Goal: Go to known website: Go to known website

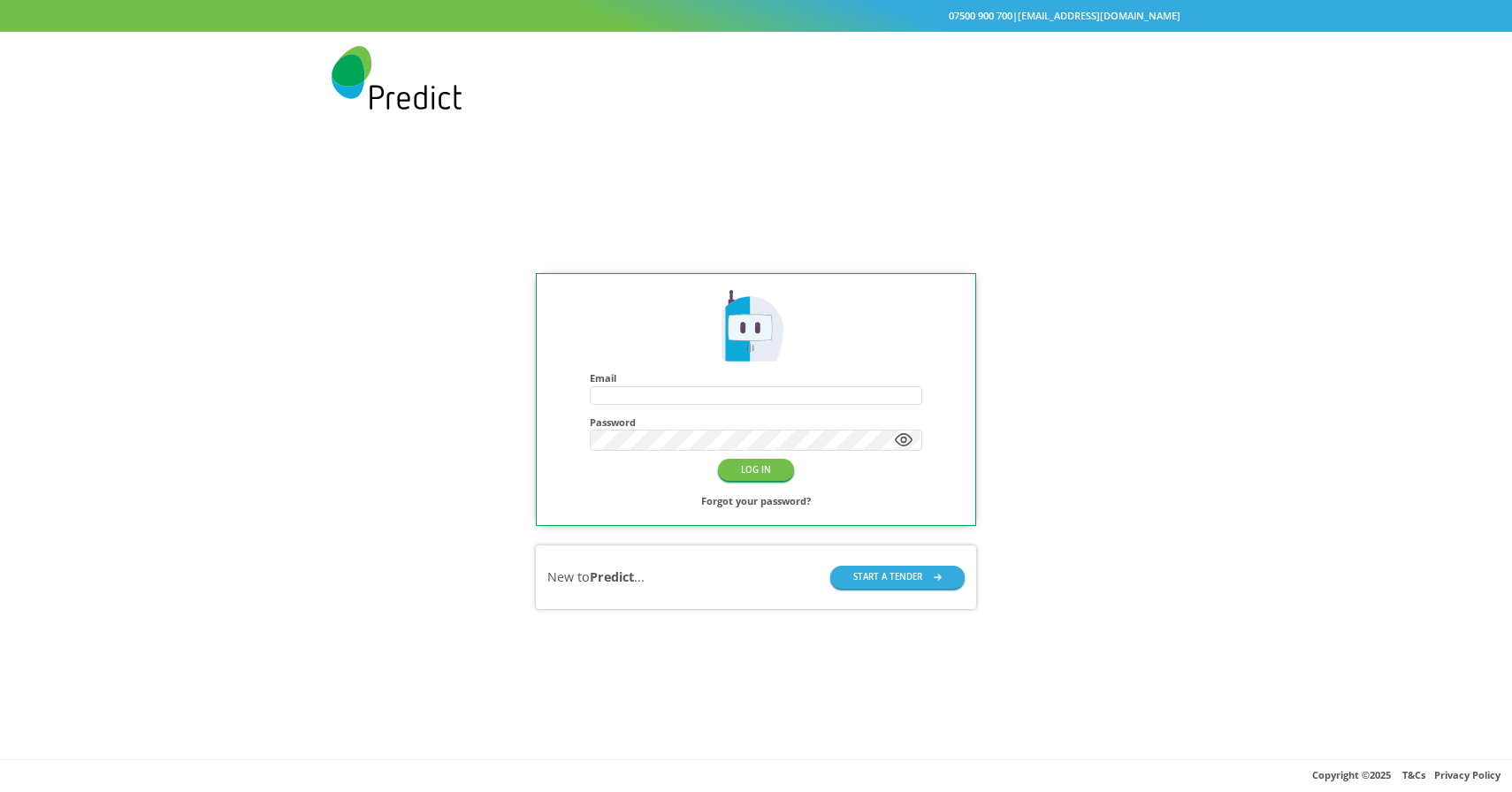
click at [334, 401] on div "Email Password LOG IN Forgot your password? New to Predict ... START A TENDER" at bounding box center [756, 441] width 1512 height 636
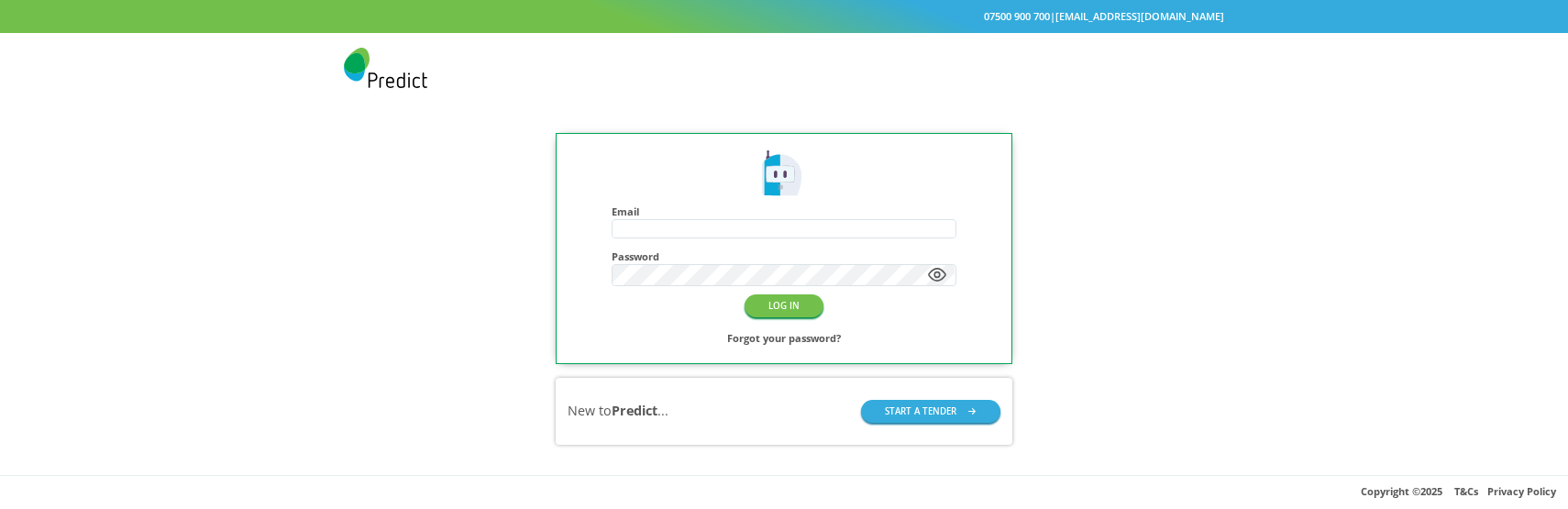
drag, startPoint x: 300, startPoint y: 326, endPoint x: 319, endPoint y: 0, distance: 326.6
click at [0, 0] on div "07500 900 700 | hello@predictmobile.com Email Password LOG IN Forgot your passw…" at bounding box center [784, 254] width 1568 height 509
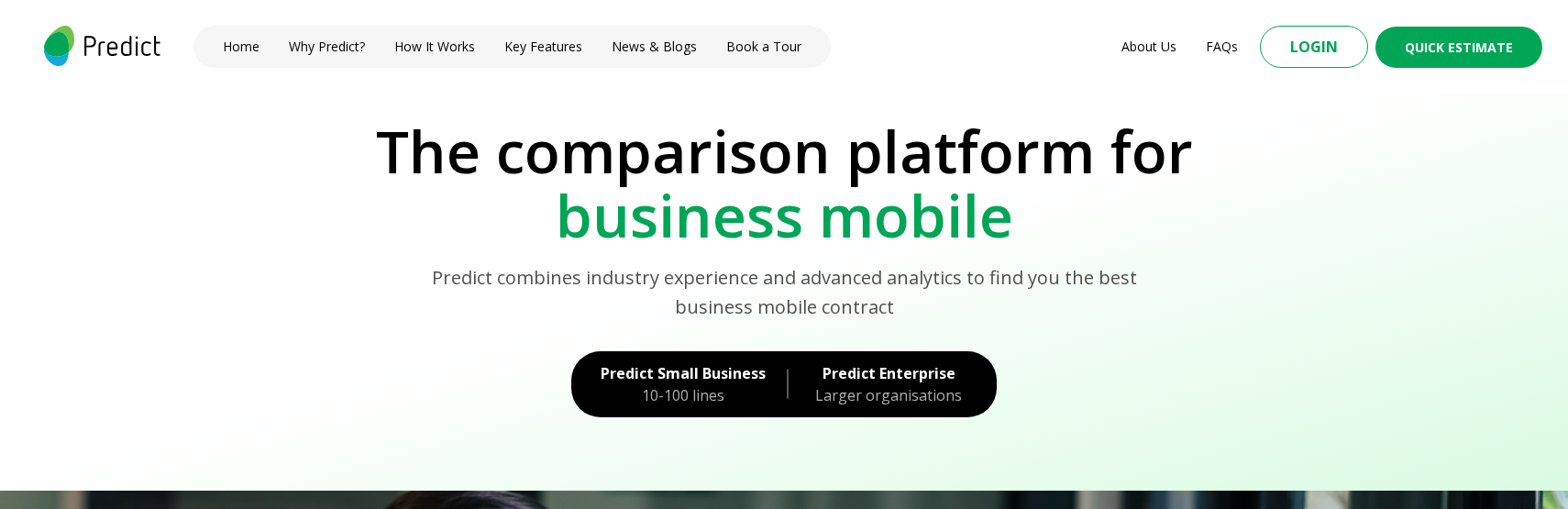
drag, startPoint x: 399, startPoint y: 284, endPoint x: 393, endPoint y: 1, distance: 283.1
